Goal: Task Accomplishment & Management: Use online tool/utility

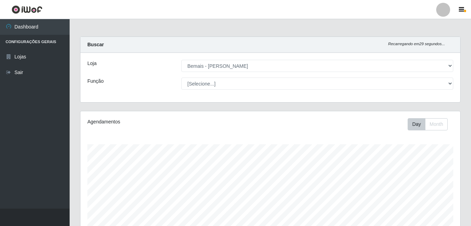
select select "230"
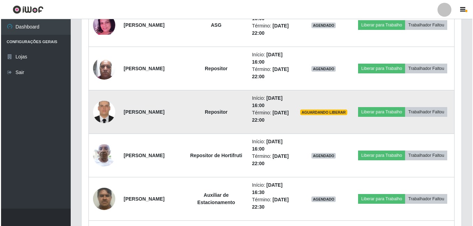
scroll to position [347, 0]
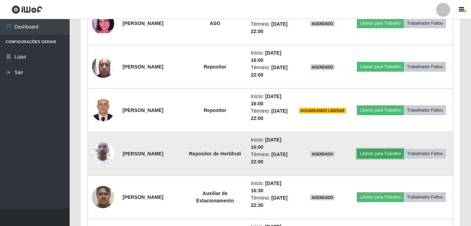
click at [396, 149] on button "Liberar para Trabalho" at bounding box center [380, 154] width 47 height 10
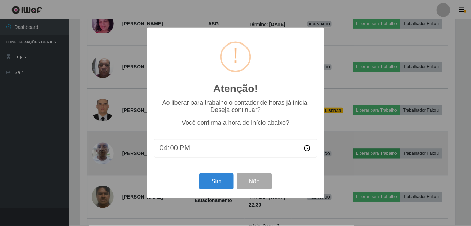
scroll to position [144, 376]
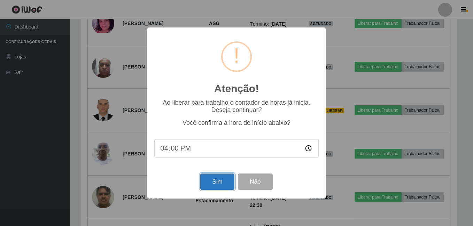
click at [211, 179] on button "Sim" at bounding box center [217, 182] width 34 height 16
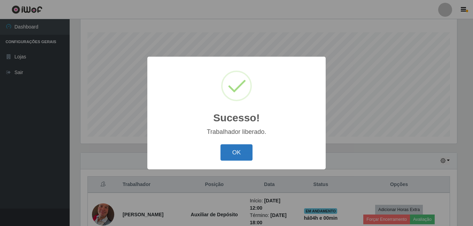
click at [237, 146] on button "OK" at bounding box center [236, 152] width 32 height 16
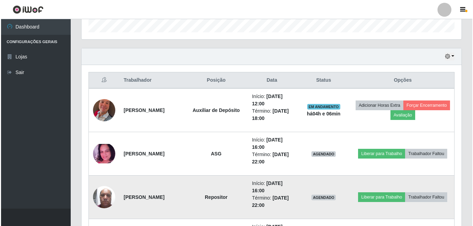
scroll to position [251, 0]
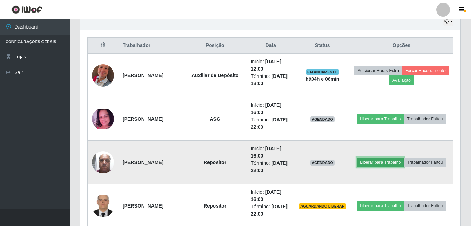
click at [396, 158] on button "Liberar para Trabalho" at bounding box center [380, 163] width 47 height 10
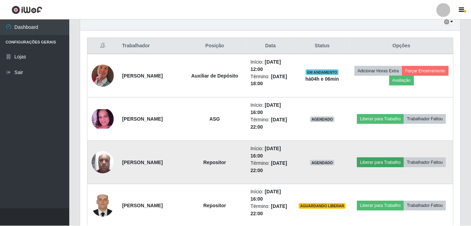
scroll to position [144, 376]
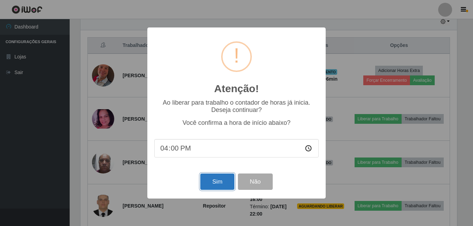
click at [213, 185] on button "Sim" at bounding box center [217, 182] width 34 height 16
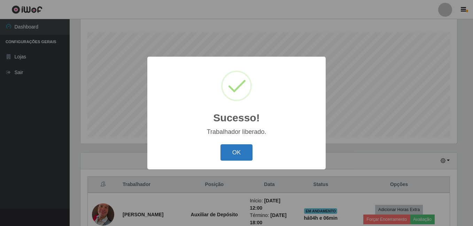
click at [238, 151] on button "OK" at bounding box center [236, 152] width 32 height 16
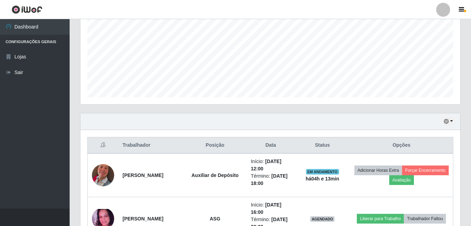
scroll to position [182, 0]
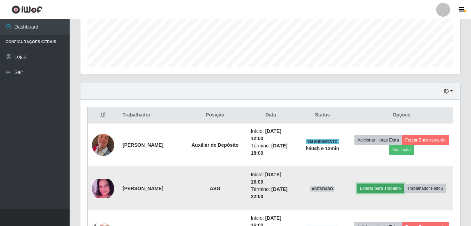
click at [387, 185] on button "Liberar para Trabalho" at bounding box center [380, 189] width 47 height 10
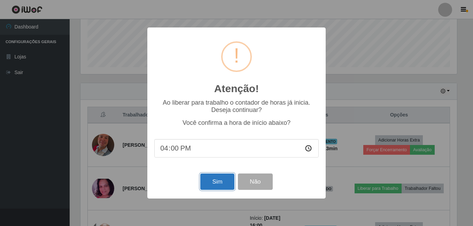
click at [216, 183] on button "Sim" at bounding box center [217, 182] width 34 height 16
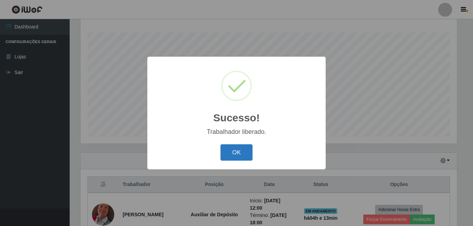
click at [229, 154] on button "OK" at bounding box center [236, 152] width 32 height 16
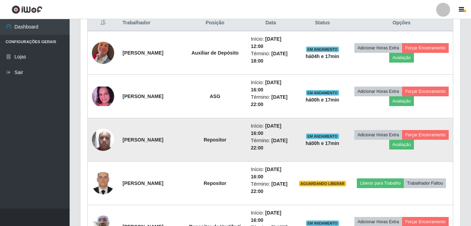
scroll to position [286, 0]
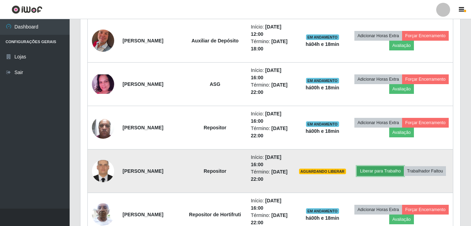
click at [398, 166] on button "Liberar para Trabalho" at bounding box center [380, 171] width 47 height 10
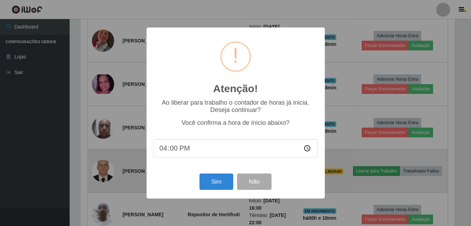
scroll to position [144, 376]
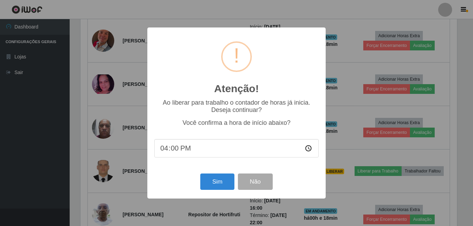
click at [183, 151] on input "16:00" at bounding box center [236, 148] width 164 height 18
type input "16:14"
click at [210, 187] on button "Sim" at bounding box center [217, 182] width 34 height 16
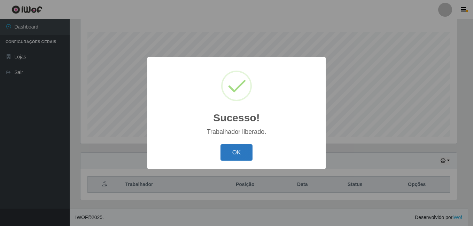
click at [234, 151] on button "OK" at bounding box center [236, 152] width 32 height 16
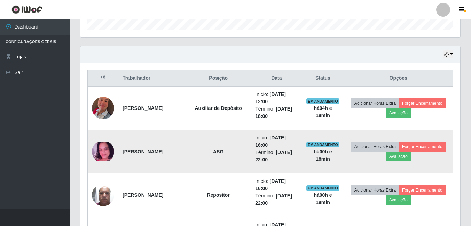
scroll to position [251, 0]
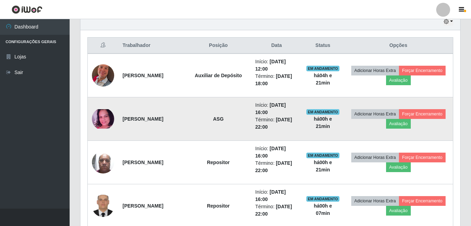
click at [104, 123] on img at bounding box center [103, 118] width 22 height 19
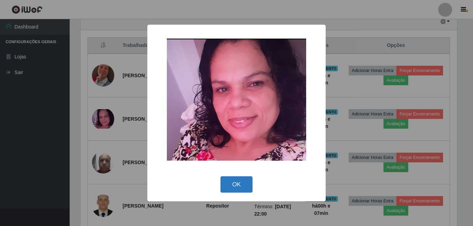
click at [234, 178] on button "OK" at bounding box center [236, 185] width 32 height 16
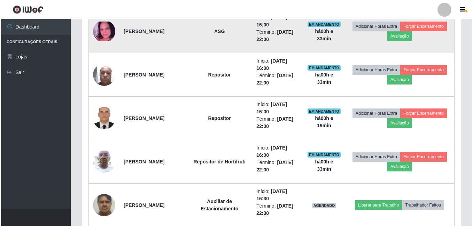
scroll to position [356, 0]
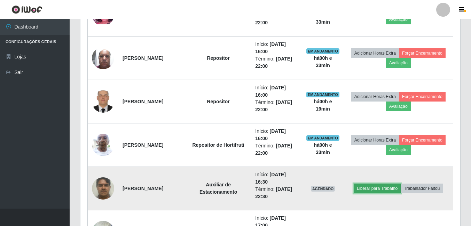
click at [378, 188] on button "Liberar para Trabalho" at bounding box center [377, 189] width 47 height 10
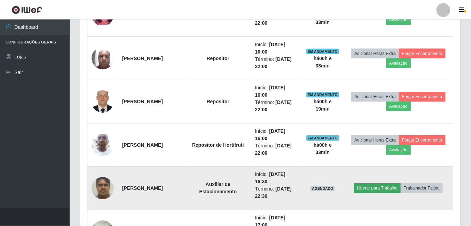
scroll to position [144, 376]
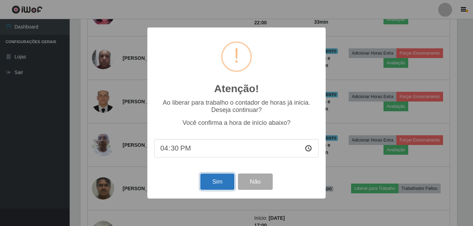
click at [211, 186] on button "Sim" at bounding box center [217, 182] width 34 height 16
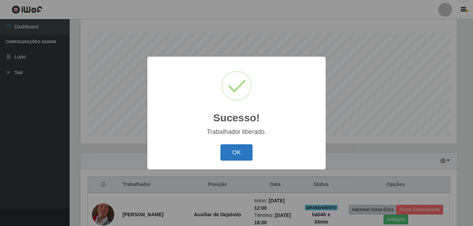
click at [230, 155] on button "OK" at bounding box center [236, 152] width 32 height 16
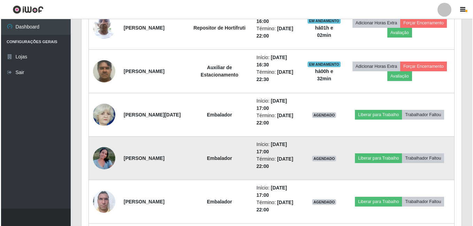
scroll to position [495, 0]
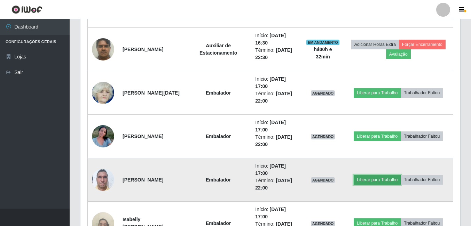
click at [394, 178] on button "Liberar para Trabalho" at bounding box center [377, 180] width 47 height 10
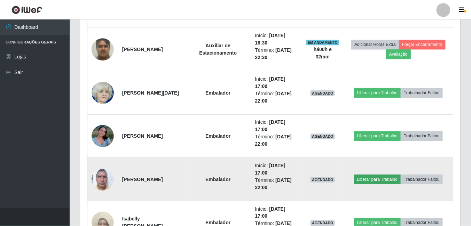
scroll to position [144, 376]
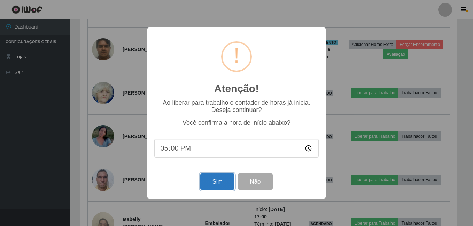
click at [212, 180] on button "Sim" at bounding box center [217, 182] width 34 height 16
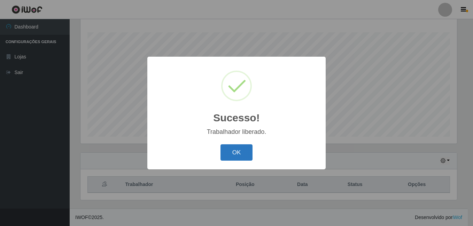
click at [229, 152] on button "OK" at bounding box center [236, 152] width 32 height 16
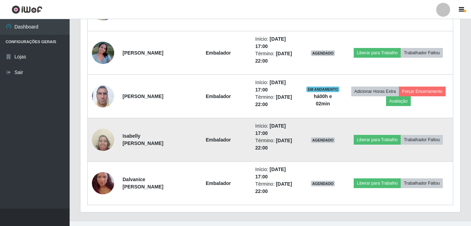
scroll to position [591, 0]
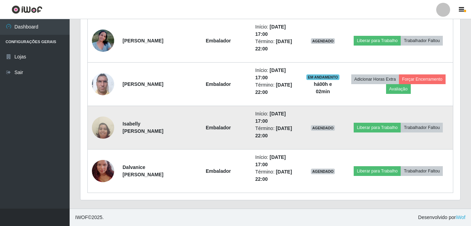
click at [388, 120] on td "Liberar para Trabalho Trabalhador Faltou" at bounding box center [398, 128] width 109 height 44
click at [388, 125] on button "Liberar para Trabalho" at bounding box center [377, 128] width 47 height 10
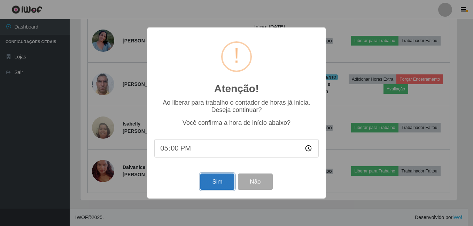
click at [207, 187] on button "Sim" at bounding box center [217, 182] width 34 height 16
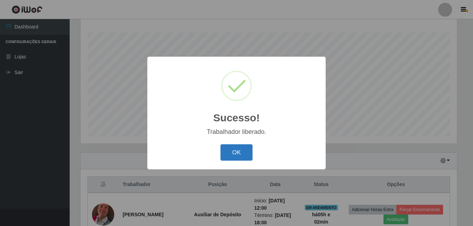
click at [230, 147] on button "OK" at bounding box center [236, 152] width 32 height 16
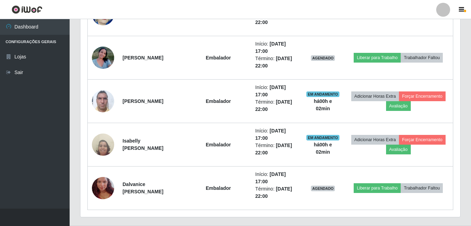
scroll to position [591, 0]
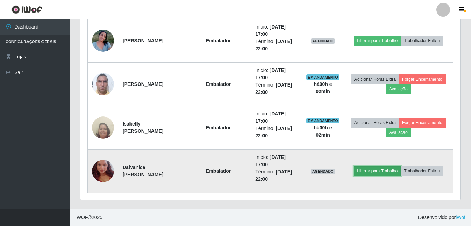
click at [381, 167] on button "Liberar para Trabalho" at bounding box center [377, 171] width 47 height 10
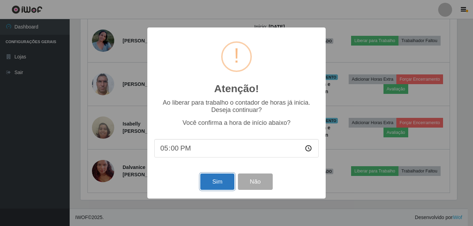
click at [215, 182] on button "Sim" at bounding box center [217, 182] width 34 height 16
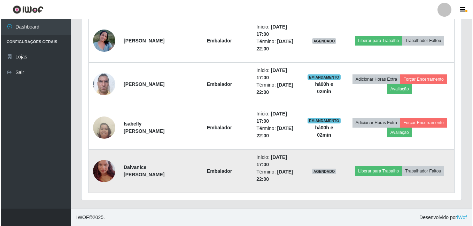
scroll to position [0, 0]
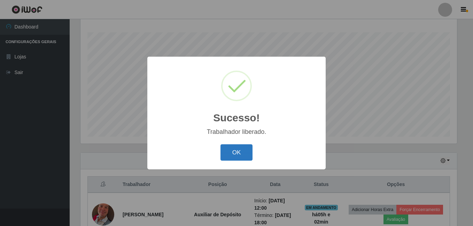
click at [232, 154] on button "OK" at bounding box center [236, 152] width 32 height 16
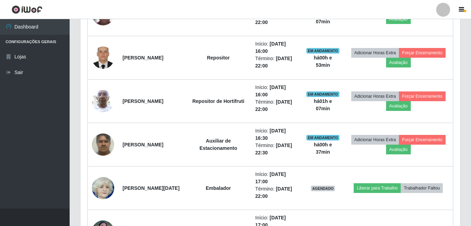
scroll to position [417, 0]
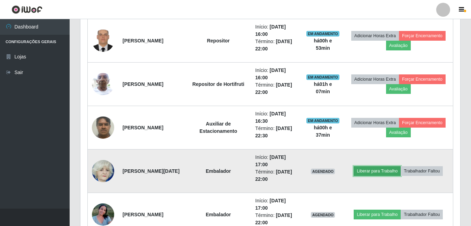
click at [369, 172] on button "Liberar para Trabalho" at bounding box center [377, 171] width 47 height 10
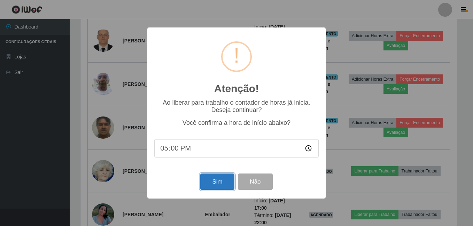
click at [223, 185] on button "Sim" at bounding box center [217, 182] width 34 height 16
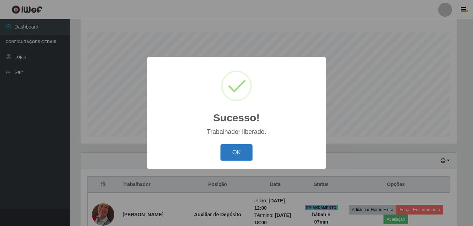
click at [224, 149] on button "OK" at bounding box center [236, 152] width 32 height 16
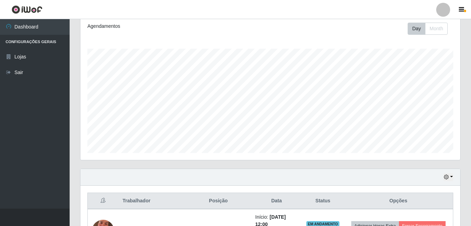
scroll to position [34, 0]
